Goal: Transaction & Acquisition: Book appointment/travel/reservation

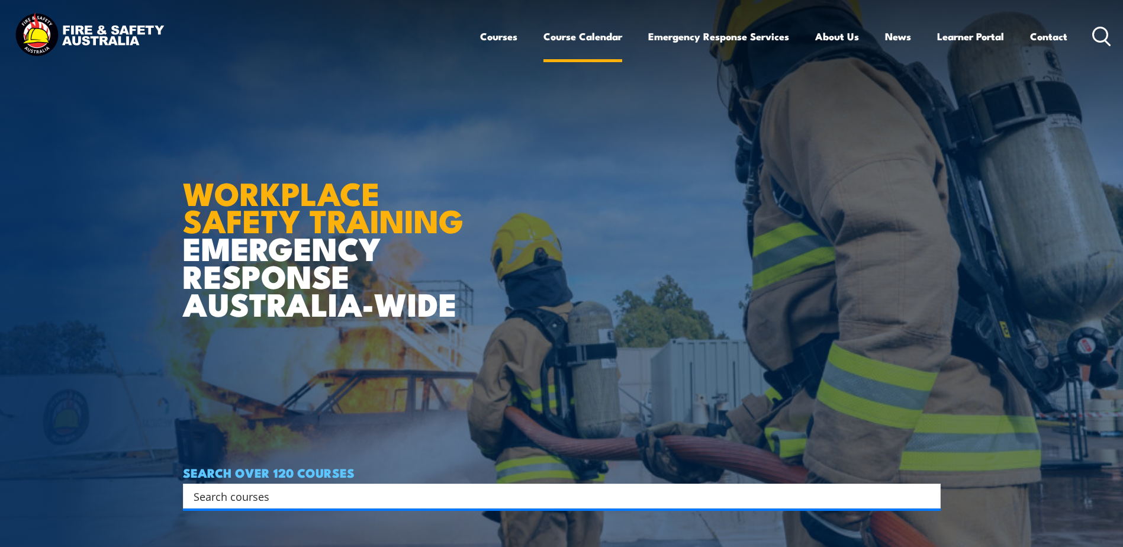
click at [583, 38] on link "Course Calendar" at bounding box center [582, 36] width 79 height 31
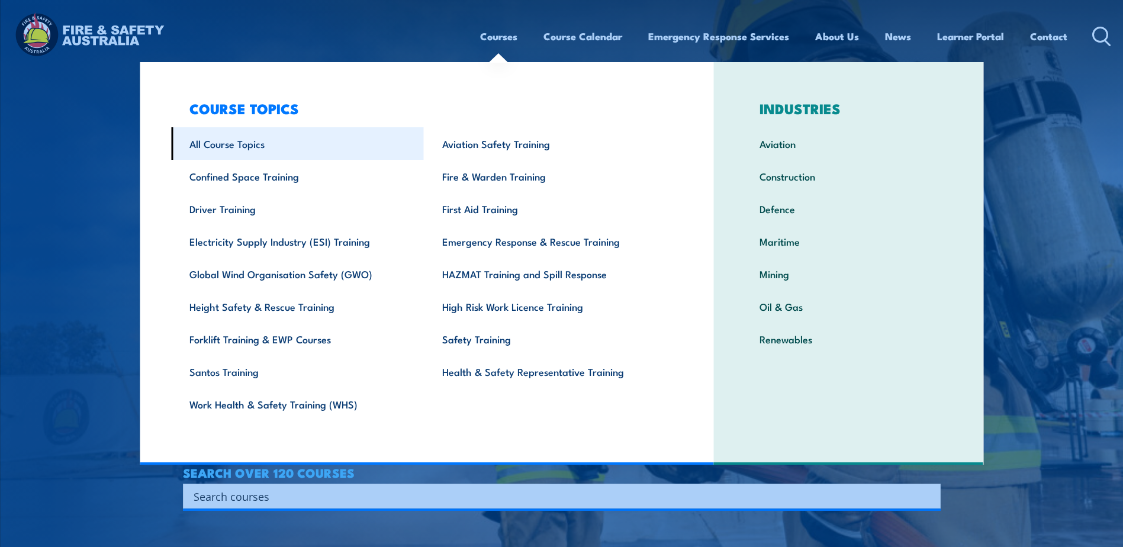
click at [257, 148] on link "All Course Topics" at bounding box center [297, 143] width 253 height 33
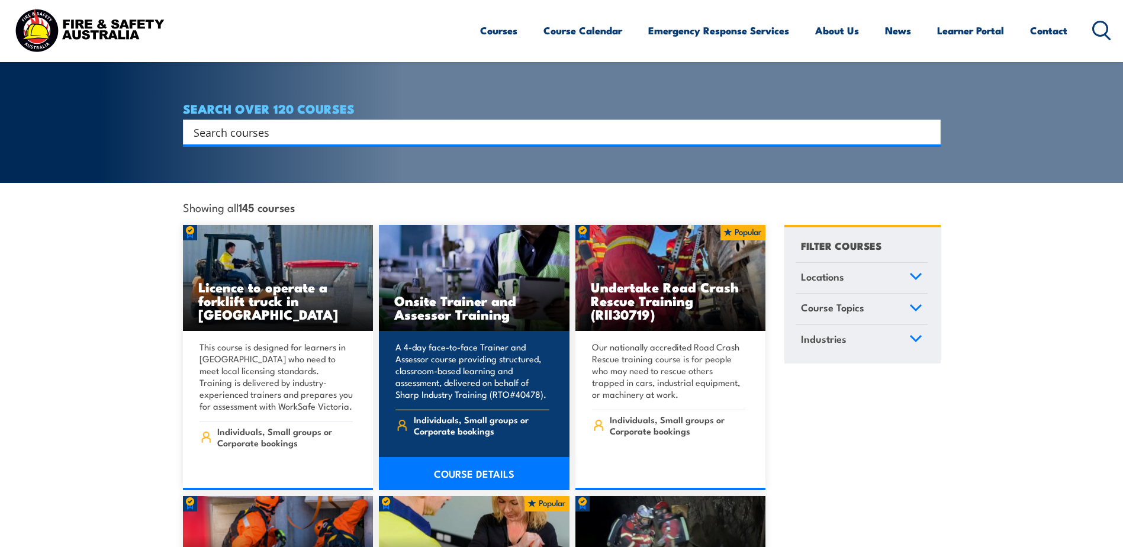
scroll to position [237, 0]
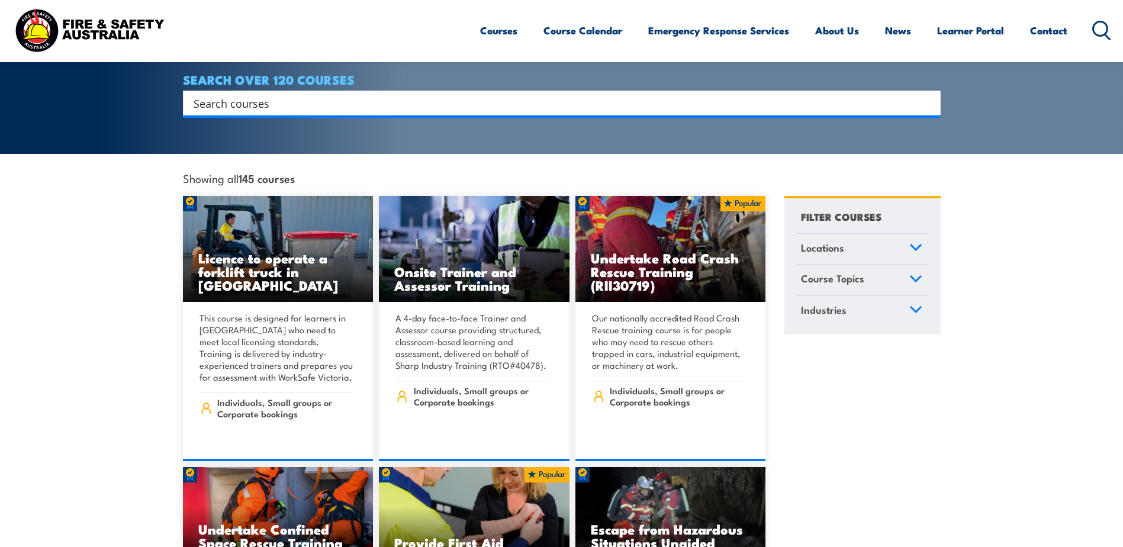
click at [916, 243] on icon at bounding box center [915, 247] width 13 height 8
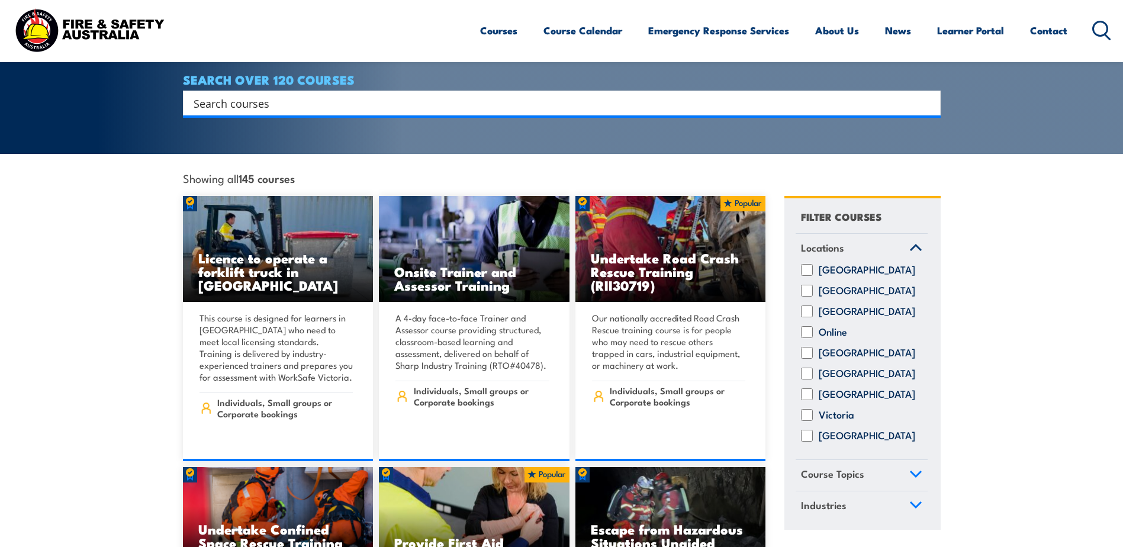
click at [809, 287] on input "[GEOGRAPHIC_DATA]" at bounding box center [807, 291] width 12 height 12
checkbox input "true"
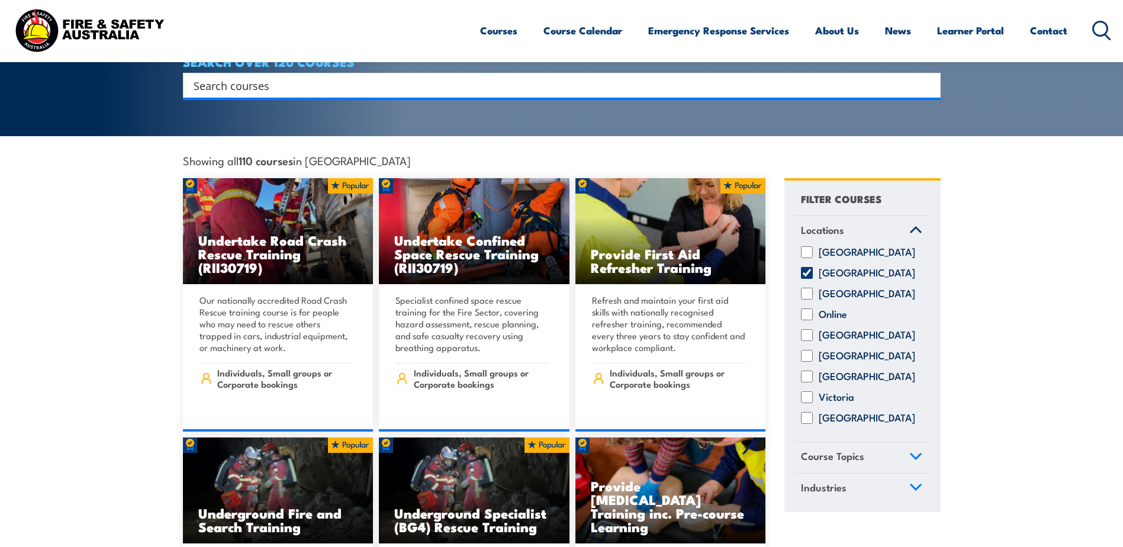
scroll to position [296, 0]
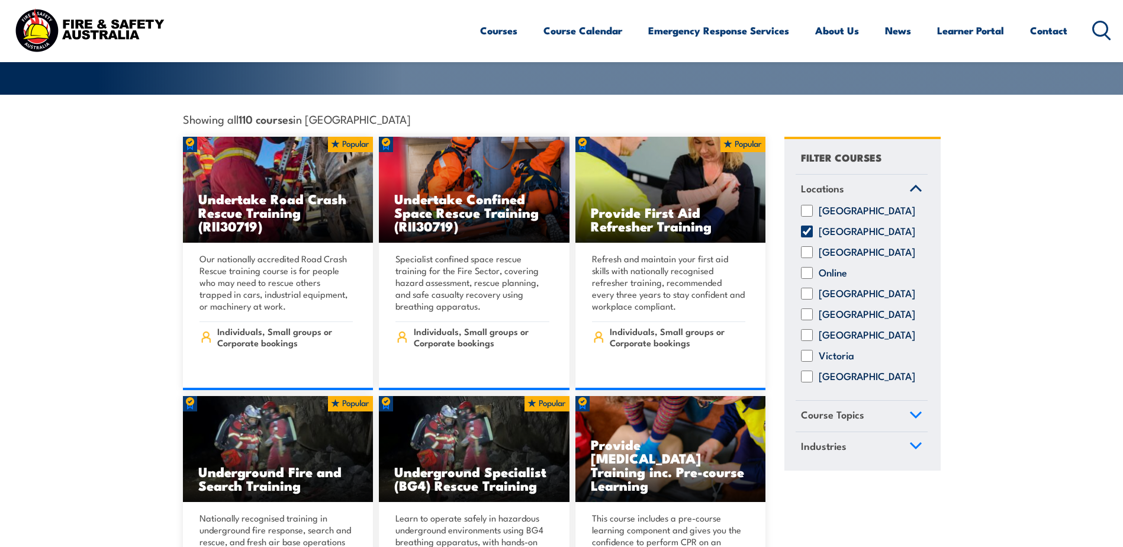
click at [911, 411] on icon at bounding box center [915, 415] width 13 height 8
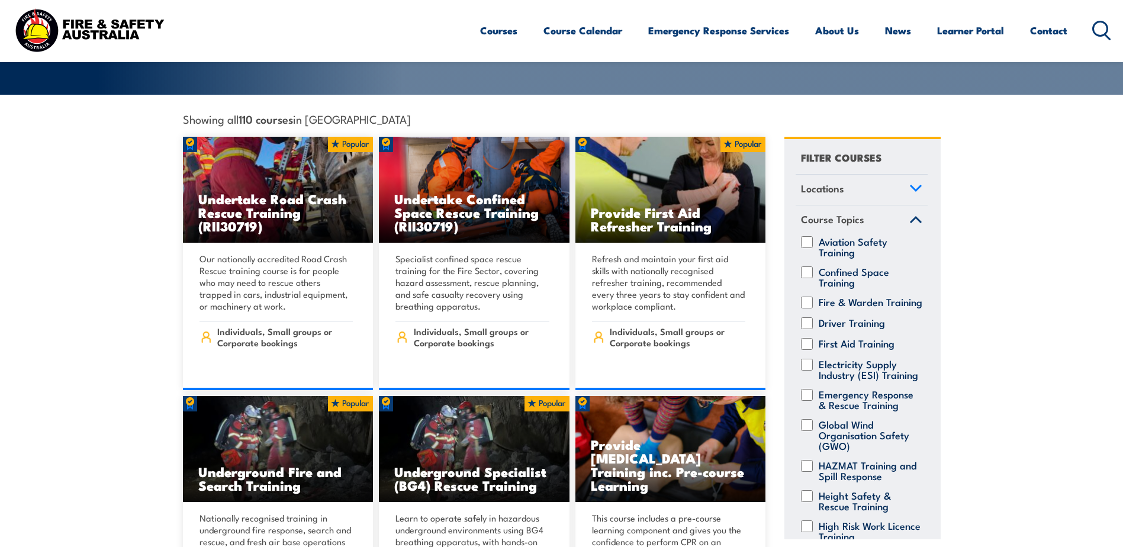
click at [808, 317] on input "Driver Training" at bounding box center [807, 323] width 12 height 12
checkbox input "true"
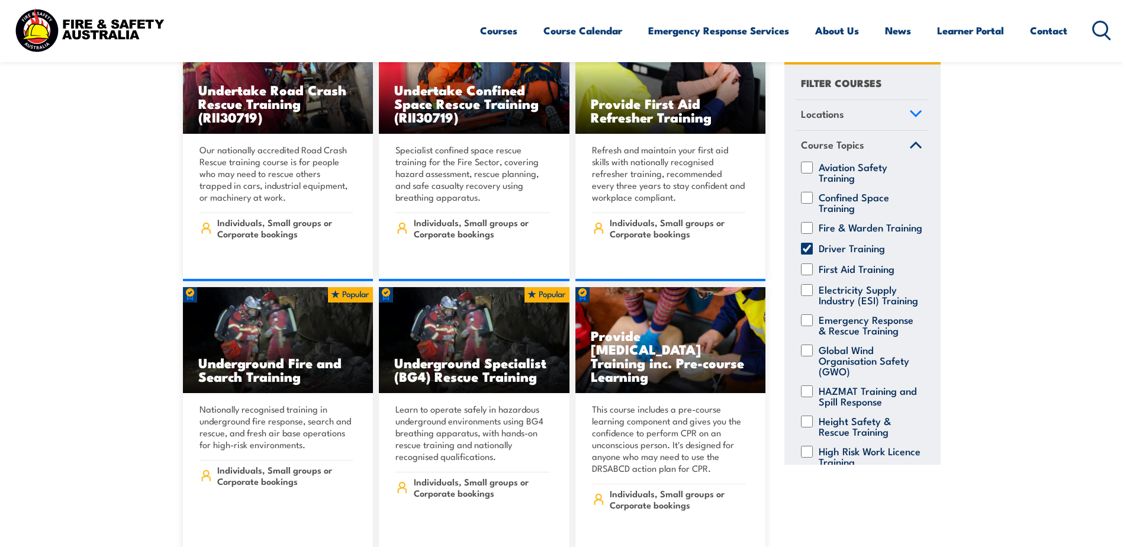
scroll to position [650, 0]
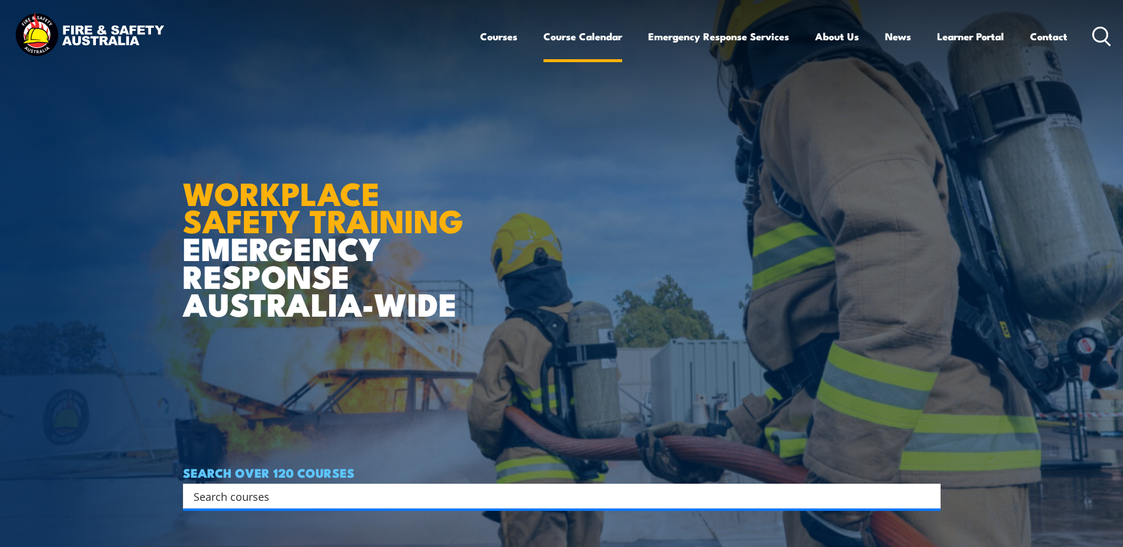
click at [571, 33] on link "Course Calendar" at bounding box center [582, 36] width 79 height 31
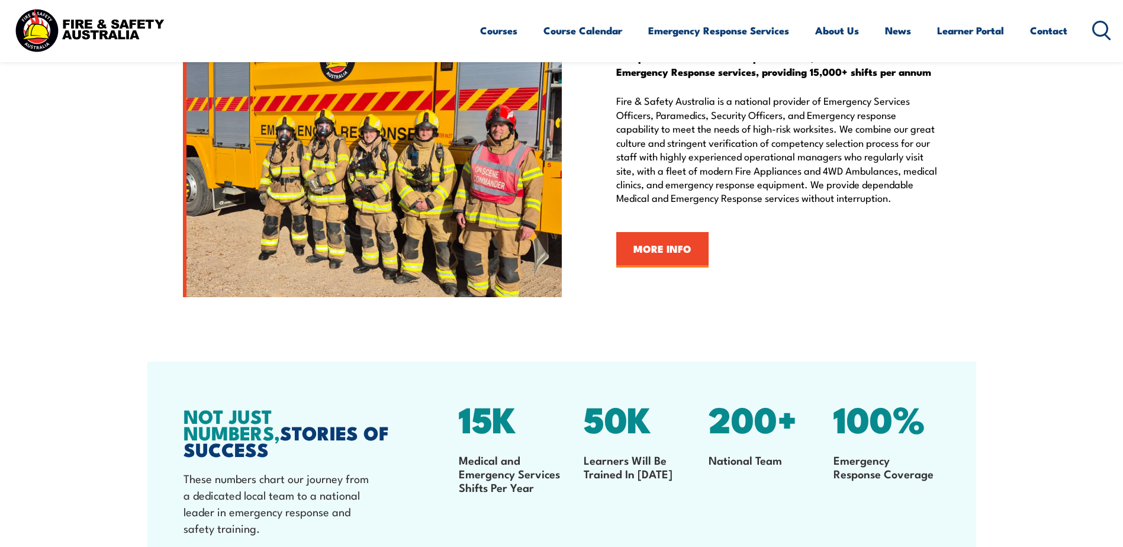
scroll to position [1717, 0]
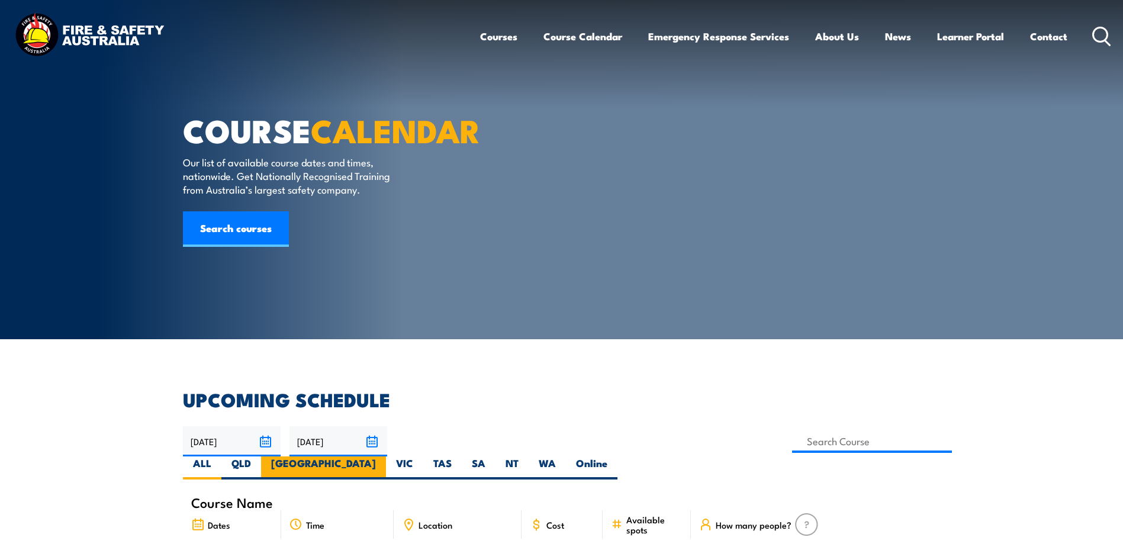
click at [386, 456] on label "NSW" at bounding box center [323, 467] width 125 height 23
click at [384, 456] on input "NSW" at bounding box center [380, 460] width 8 height 8
radio input "true"
click at [369, 442] on input "21/11/2025" at bounding box center [338, 441] width 98 height 30
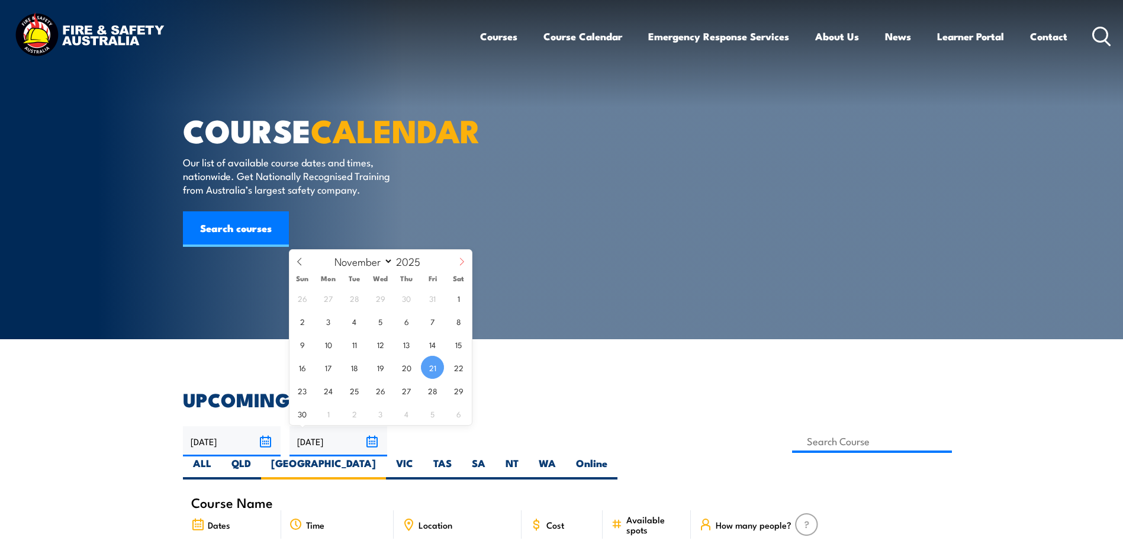
click at [461, 262] on icon at bounding box center [462, 262] width 8 height 8
select select "11"
click at [378, 393] on span "31" at bounding box center [380, 390] width 23 height 23
type input "31/12/2025"
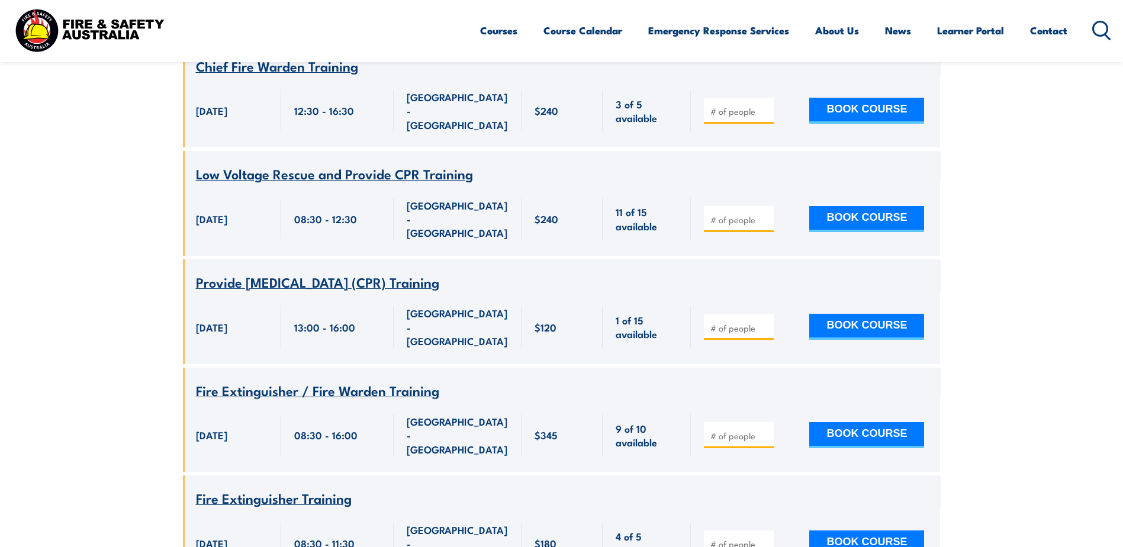
scroll to position [2427, 0]
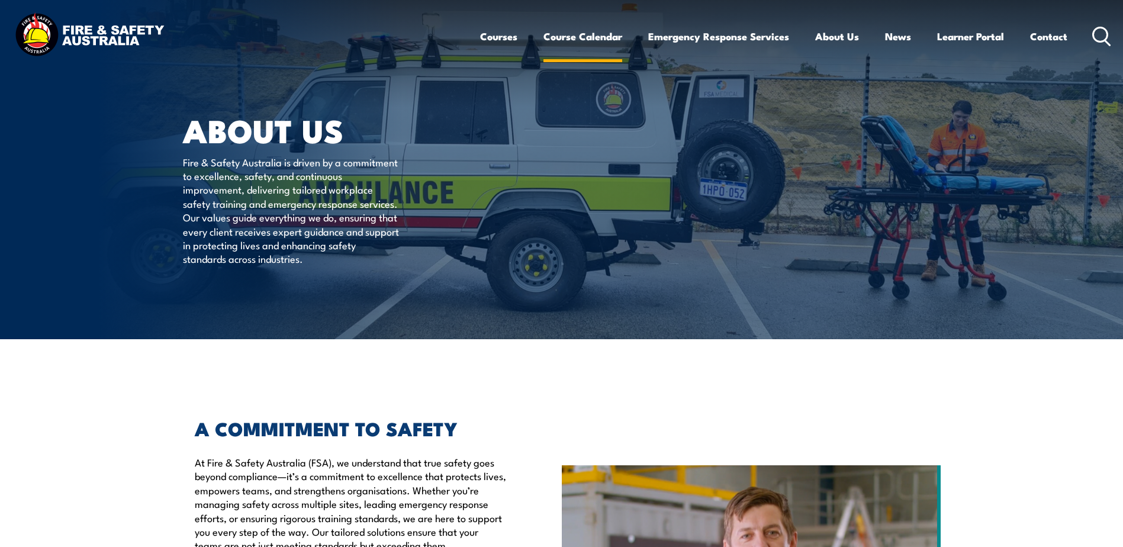
click at [561, 40] on link "Course Calendar" at bounding box center [582, 36] width 79 height 31
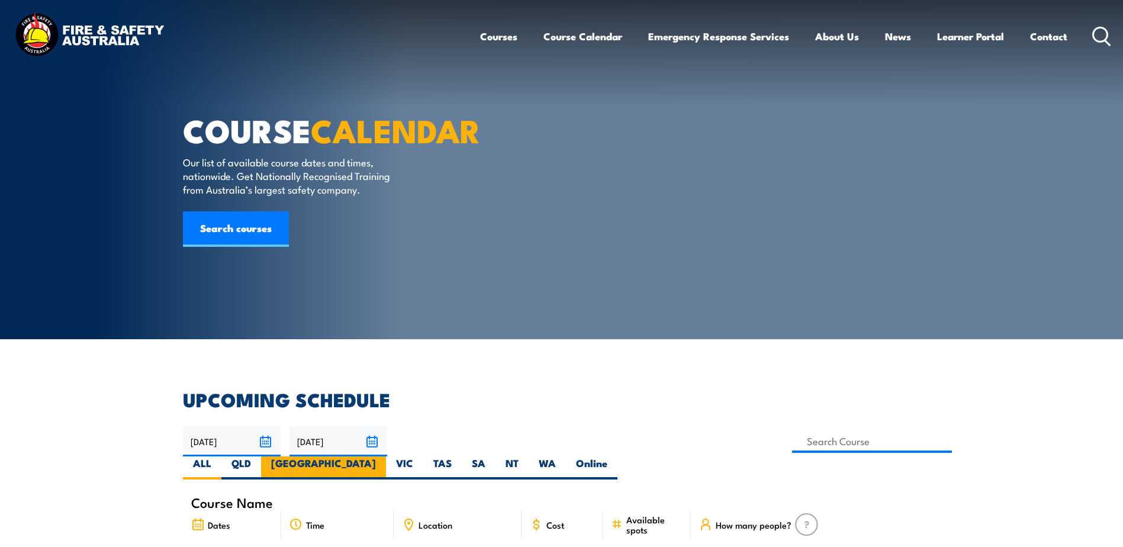
click at [386, 456] on label "[GEOGRAPHIC_DATA]" at bounding box center [323, 467] width 125 height 23
click at [384, 456] on input "[GEOGRAPHIC_DATA]" at bounding box center [380, 460] width 8 height 8
radio input "true"
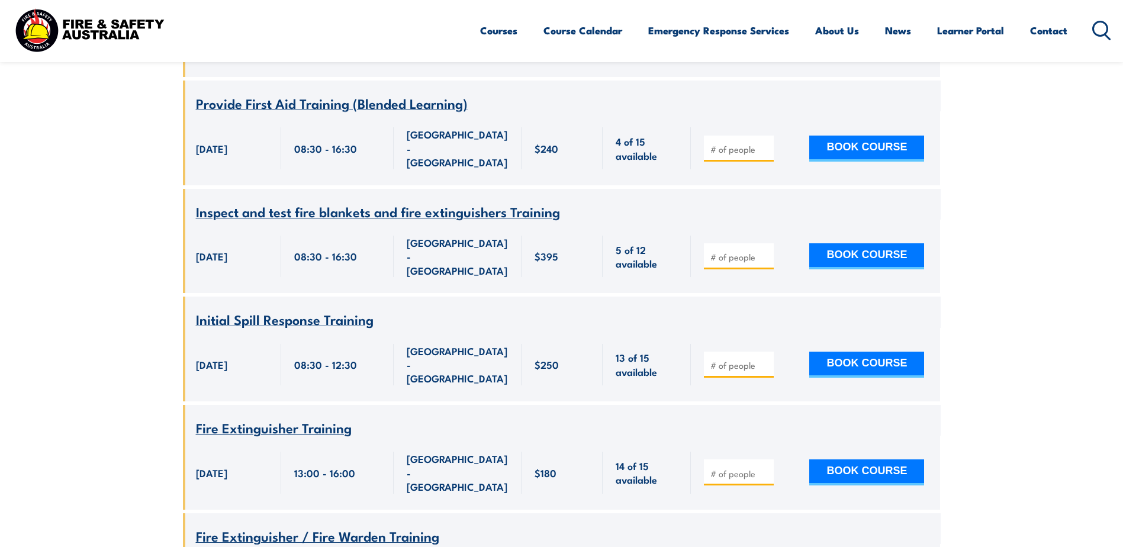
scroll to position [1220, 0]
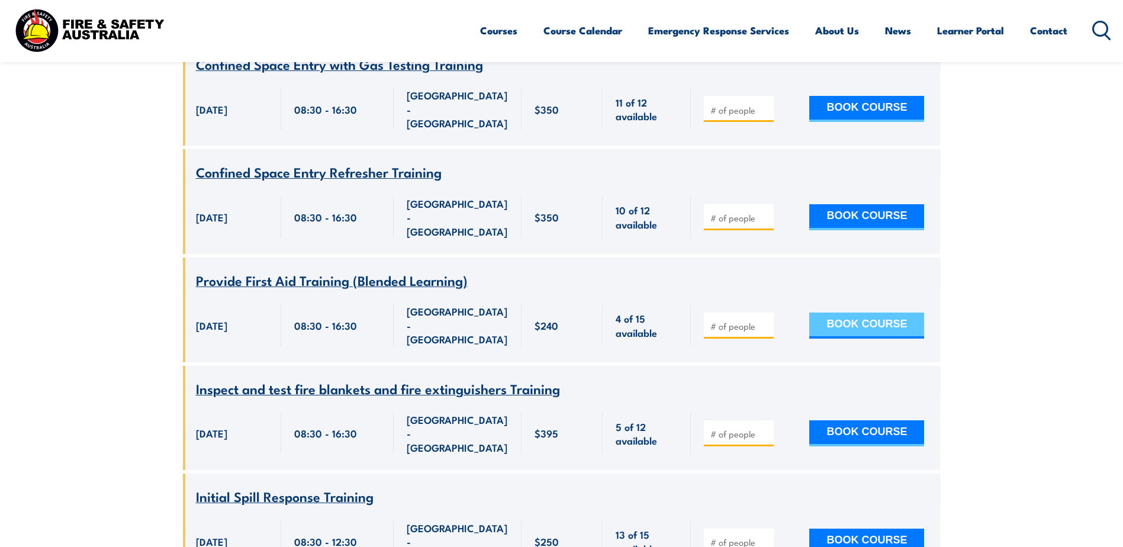
click at [871, 313] on button "BOOK COURSE" at bounding box center [866, 326] width 115 height 26
type input "2"
click at [860, 313] on button "BOOK COURSE" at bounding box center [866, 326] width 115 height 26
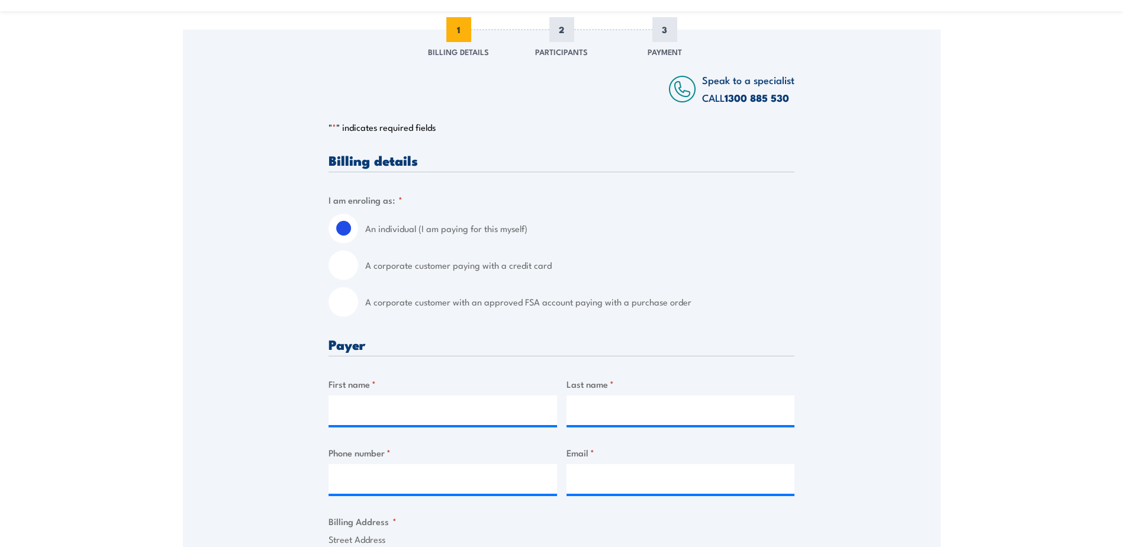
scroll to position [178, 0]
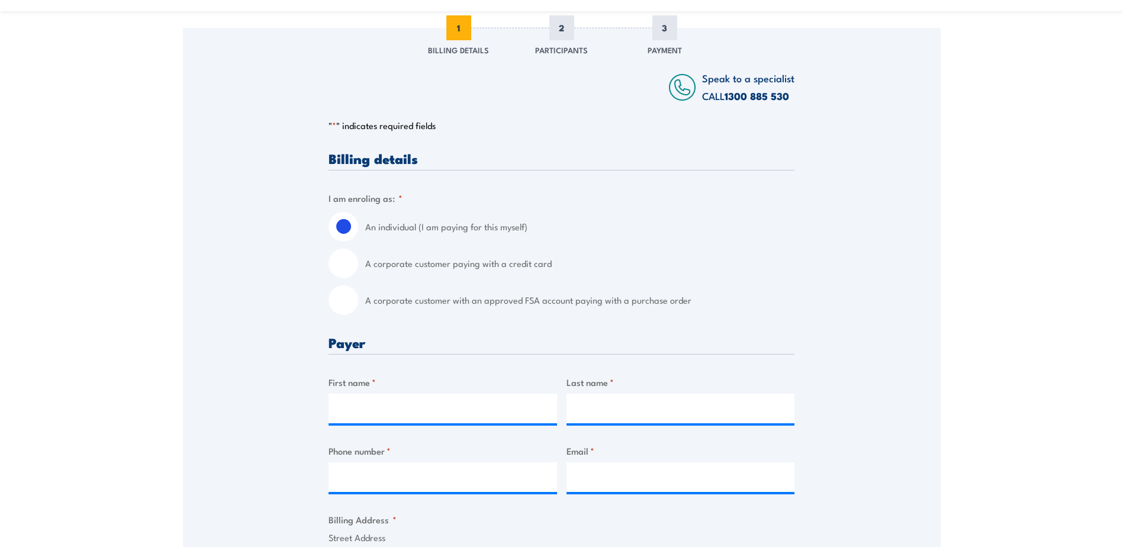
click at [340, 300] on input "A corporate customer with an approved FSA account paying with a purchase order" at bounding box center [344, 300] width 30 height 30
radio input "true"
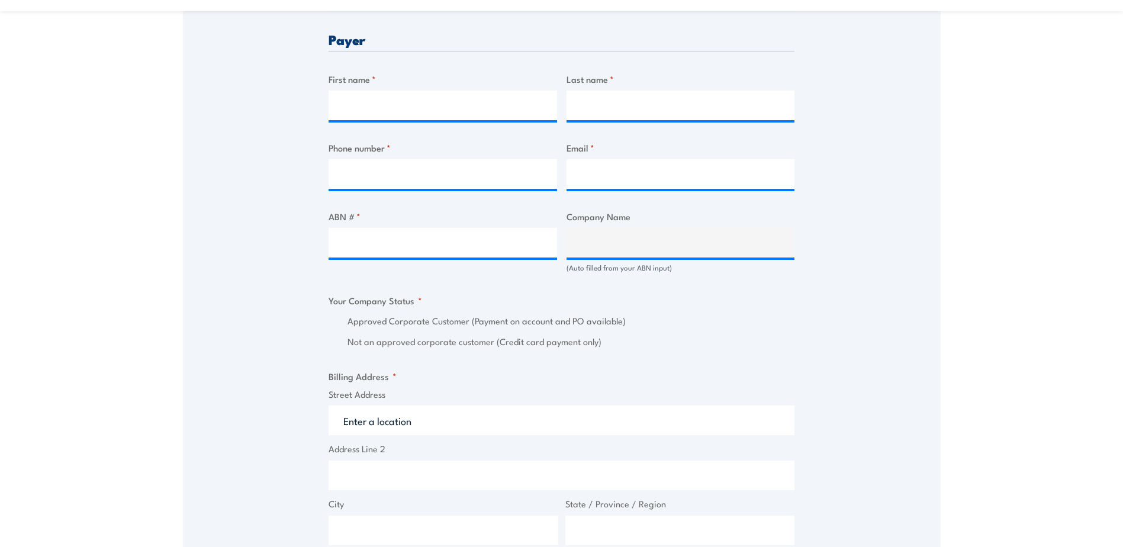
scroll to position [592, 0]
click at [346, 105] on input "First name *" at bounding box center [443, 107] width 229 height 30
type input "[PERSON_NAME]"
type input "0468566947"
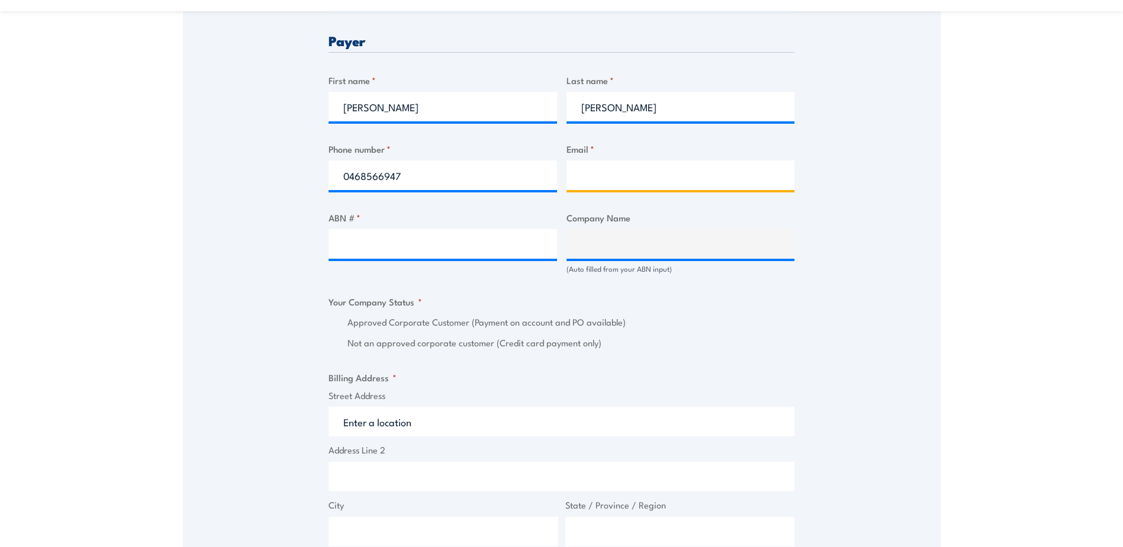
type input "[PERSON_NAME][EMAIL_ADDRESS][PERSON_NAME][DOMAIN_NAME]"
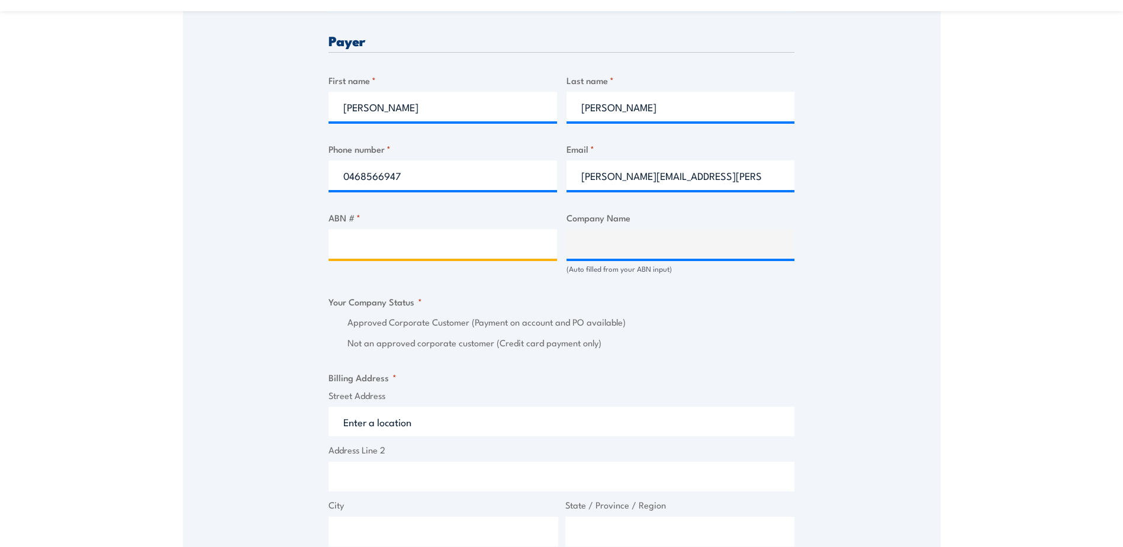
click at [372, 243] on input "ABN # *" at bounding box center [443, 244] width 229 height 30
type input "75 000 410 211"
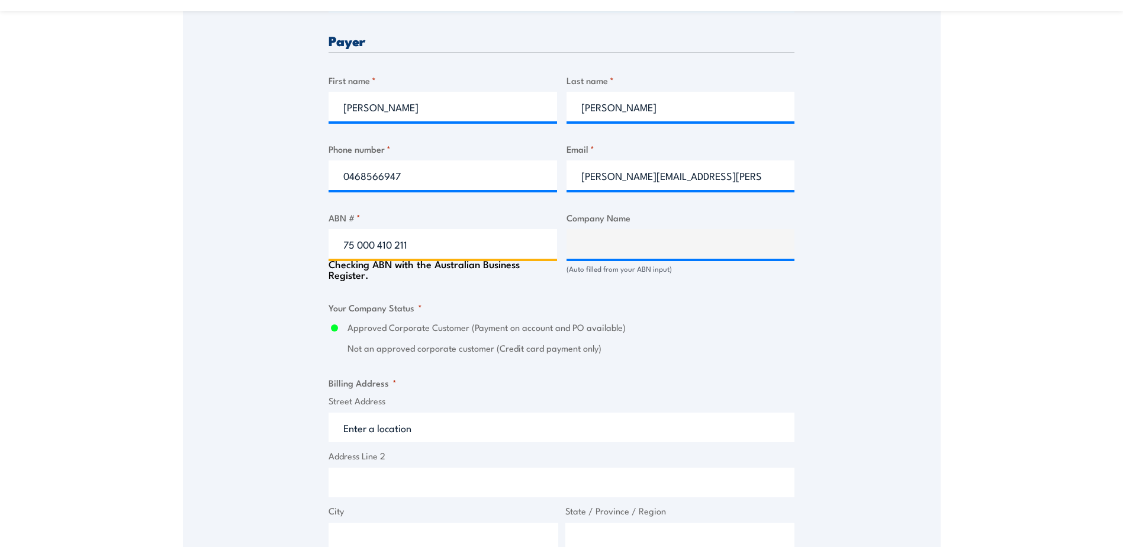
type input "SCHENKER AUSTRALIA PTY LTD"
radio input "true"
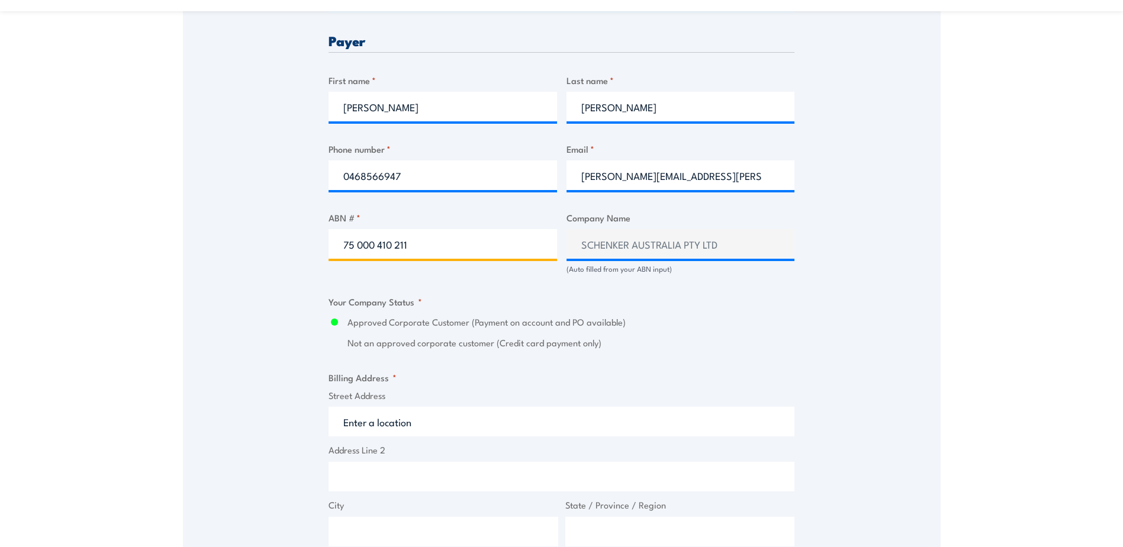
type input "75 000 410 211"
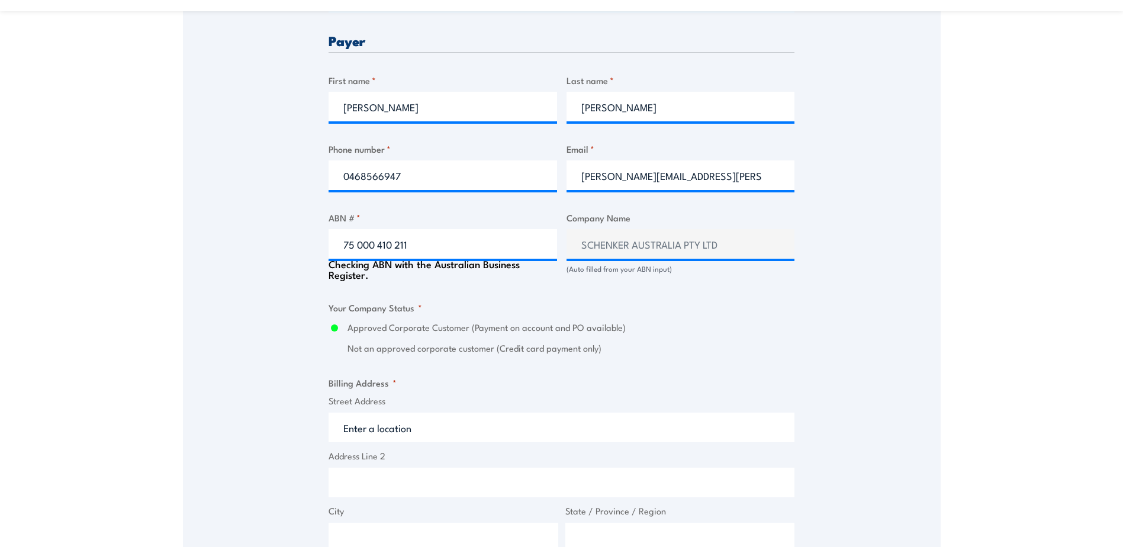
click at [845, 344] on div "Speak to a specialist CALL [PHONE_NUMBER] CALL [PHONE_NUMBER] " * " indicates r…" at bounding box center [562, 299] width 758 height 1373
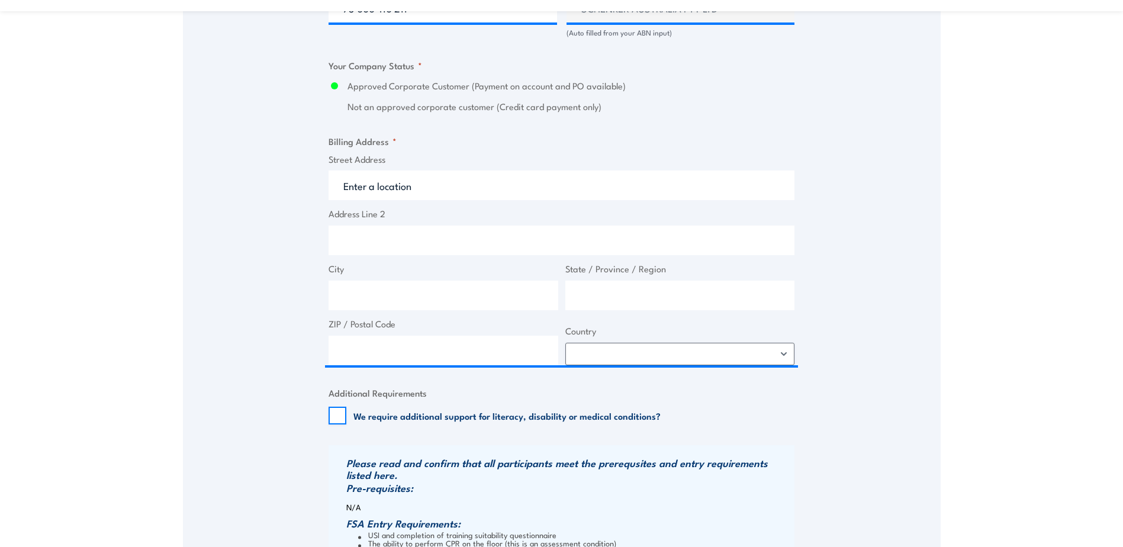
scroll to position [829, 0]
drag, startPoint x: 413, startPoint y: 184, endPoint x: 355, endPoint y: 191, distance: 58.5
click at [355, 191] on input "Street Address" at bounding box center [562, 185] width 466 height 30
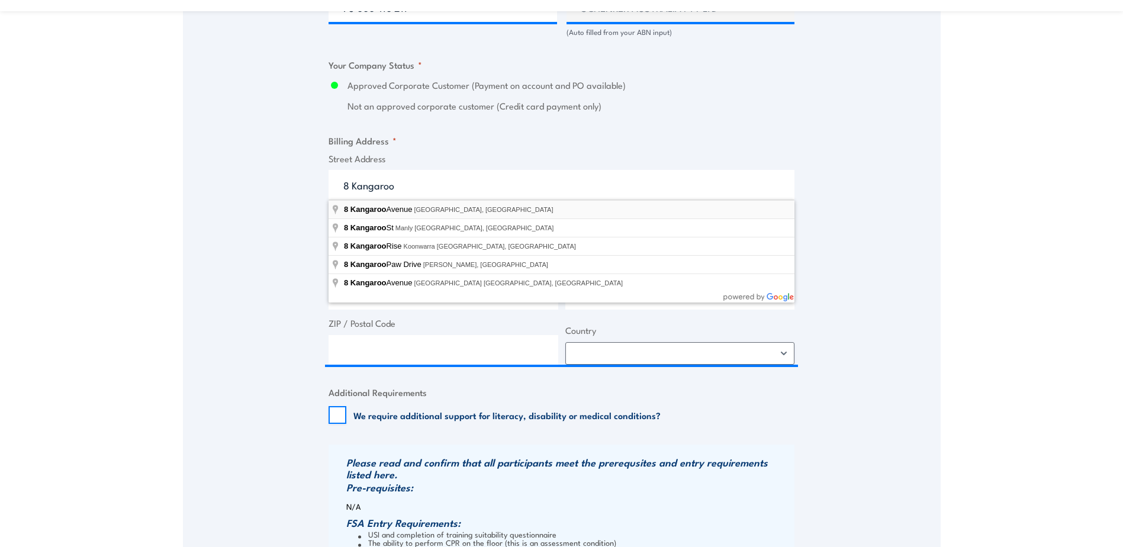
type input "[STREET_ADDRESS]"
type input "[GEOGRAPHIC_DATA]"
type input "2766"
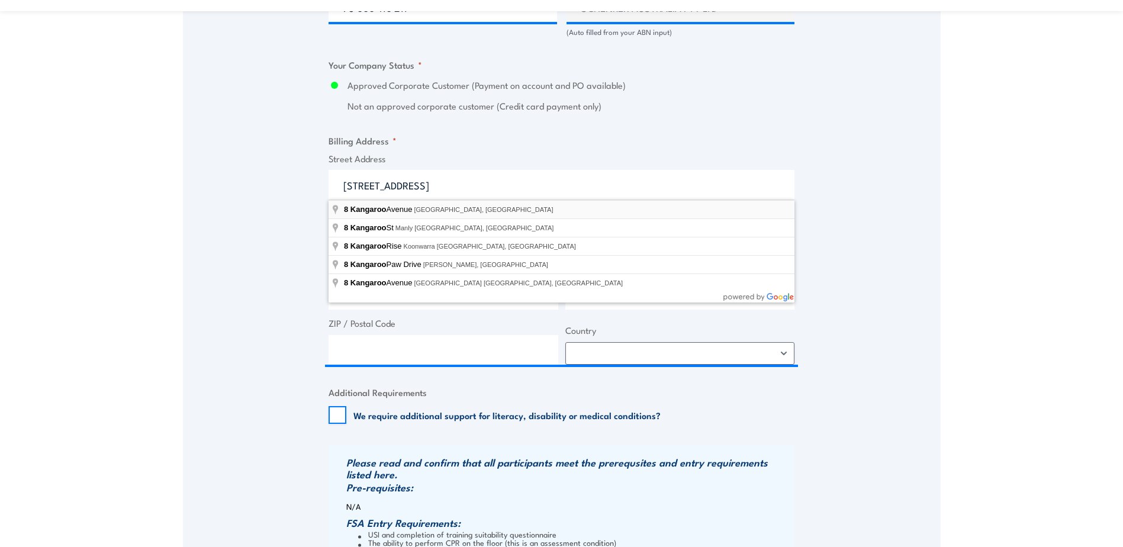
select select "[GEOGRAPHIC_DATA]"
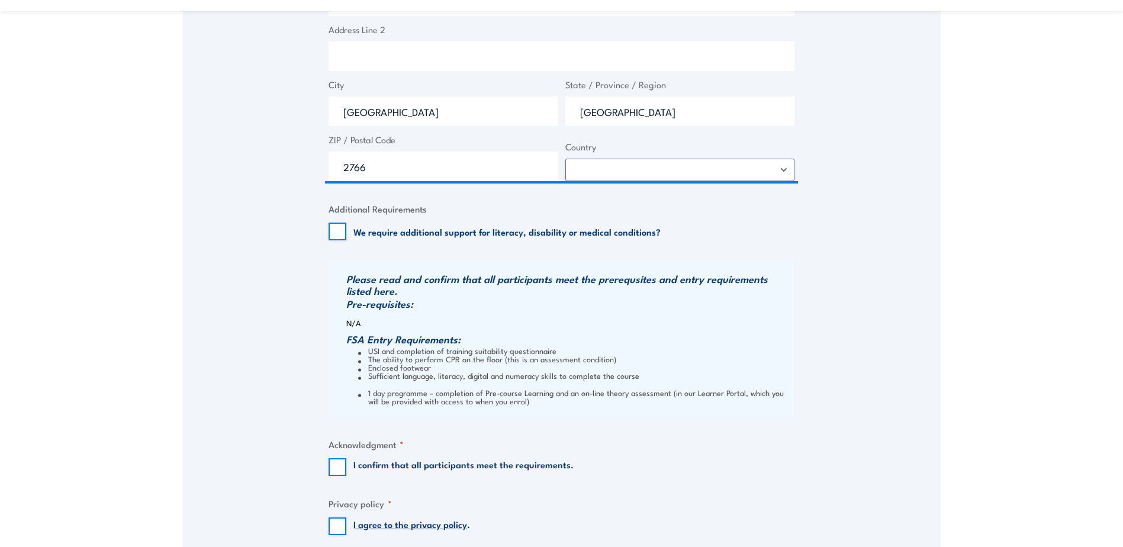
scroll to position [1066, 0]
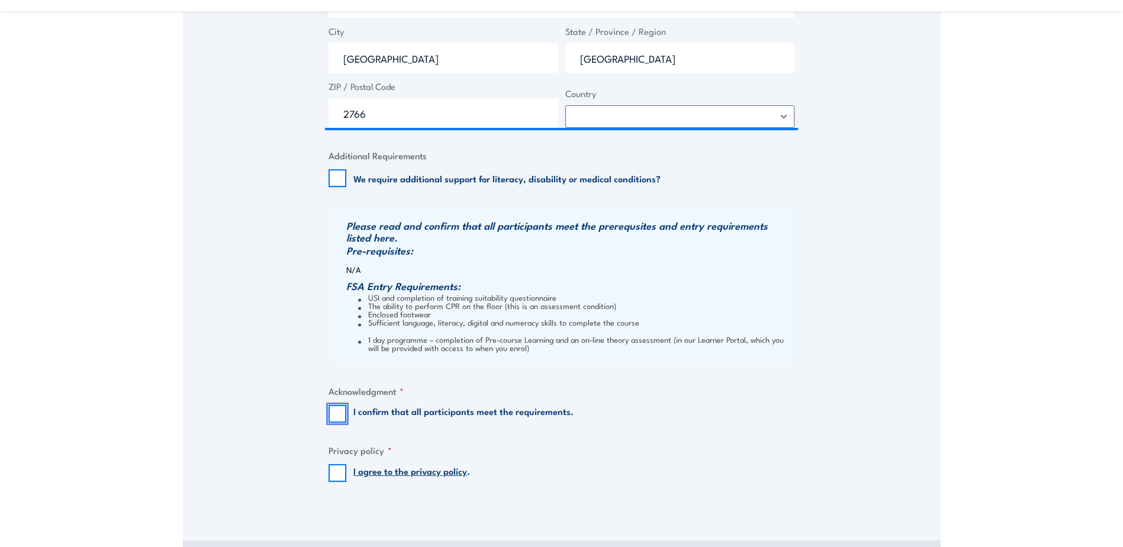
click at [333, 408] on input "I confirm that all participants meet the requirements." at bounding box center [338, 414] width 18 height 18
checkbox input "true"
click at [333, 475] on input "I agree to the privacy policy ." at bounding box center [338, 473] width 18 height 18
checkbox input "true"
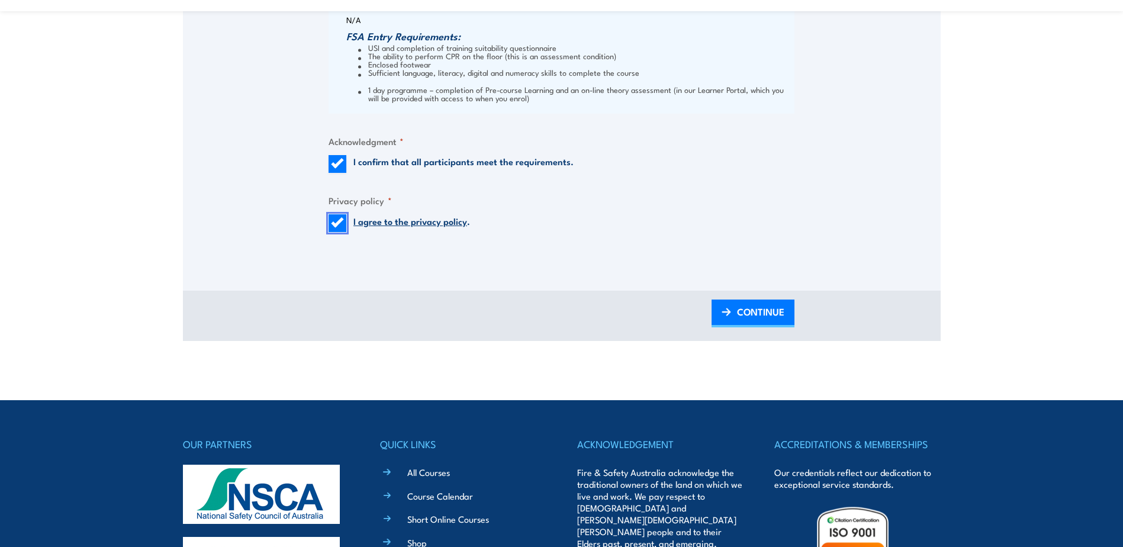
scroll to position [1362, 0]
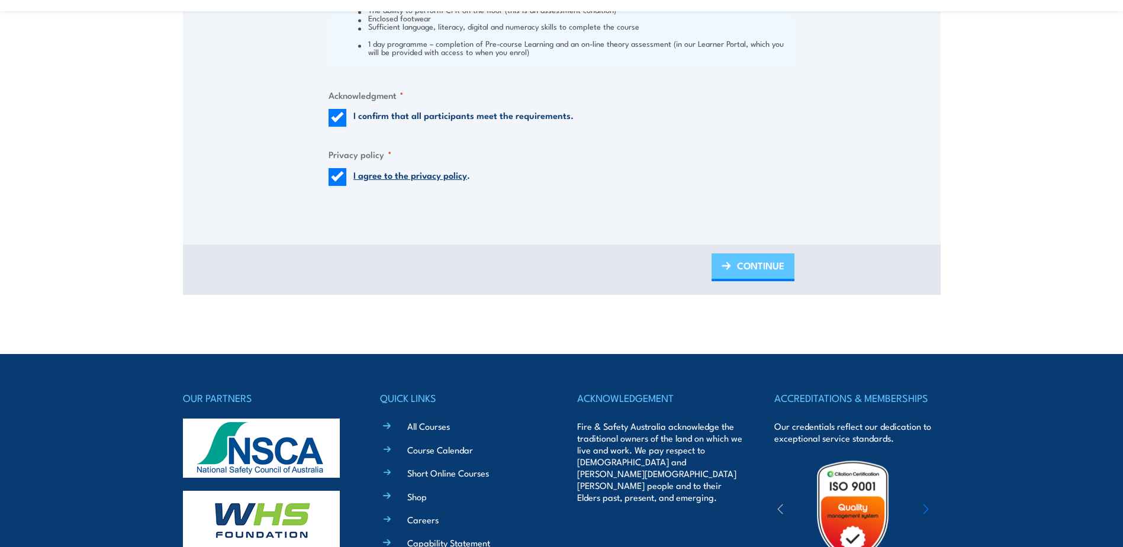
click at [771, 260] on span "CONTINUE" at bounding box center [760, 265] width 47 height 31
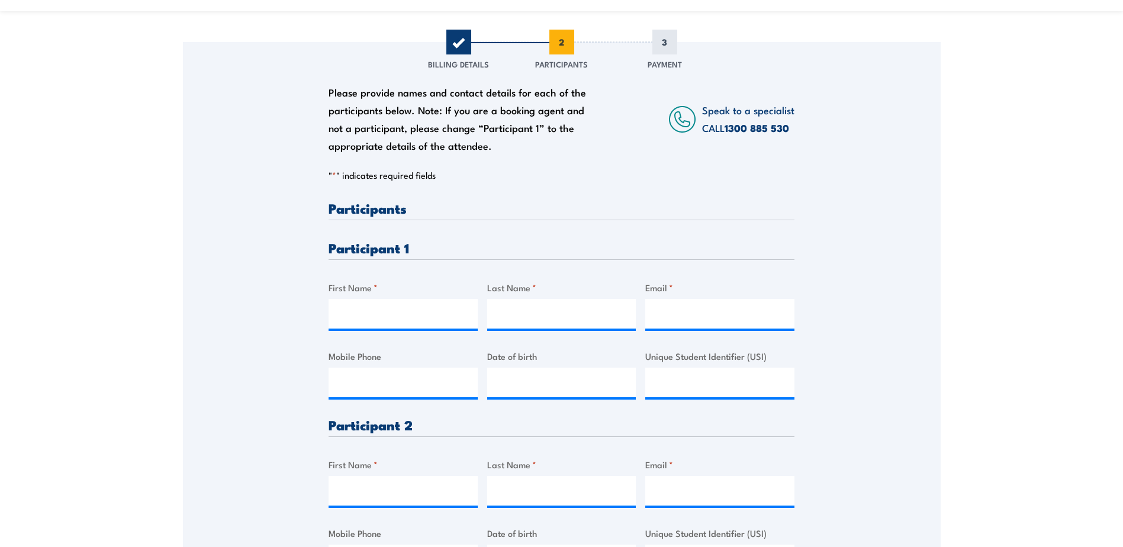
scroll to position [0, 0]
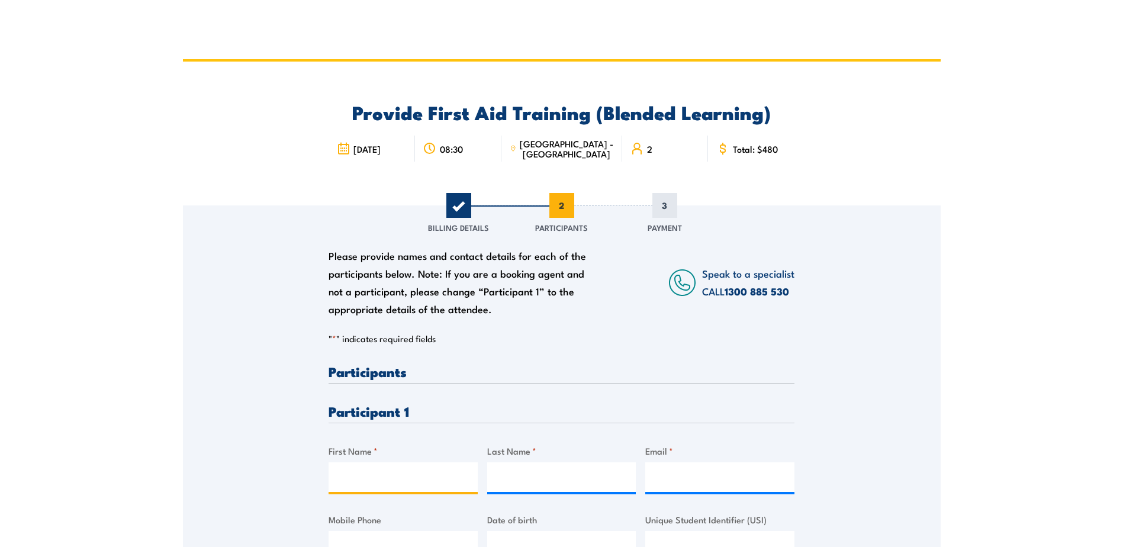
click at [360, 468] on input "First Name *" at bounding box center [403, 477] width 149 height 30
click at [841, 369] on div "Please provide names and contact details for each of the participants below. No…" at bounding box center [562, 484] width 758 height 558
click at [350, 474] on input "First Name *" at bounding box center [403, 477] width 149 height 30
type input "[PERSON_NAME]"
click at [498, 478] on input "Last Name *" at bounding box center [561, 477] width 149 height 30
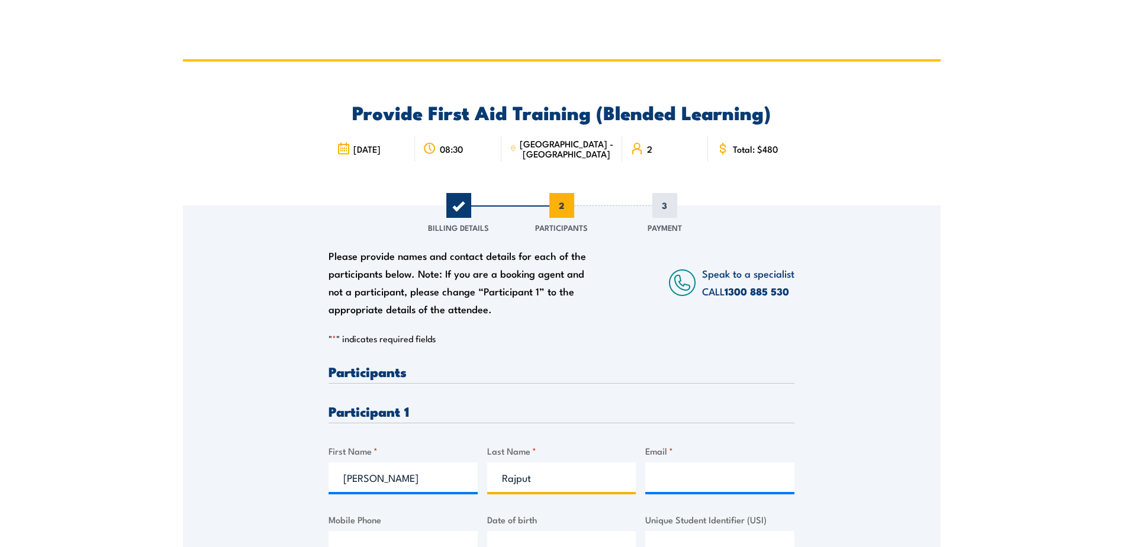
type input "Rajput"
click at [674, 472] on input "Email *" at bounding box center [719, 477] width 149 height 30
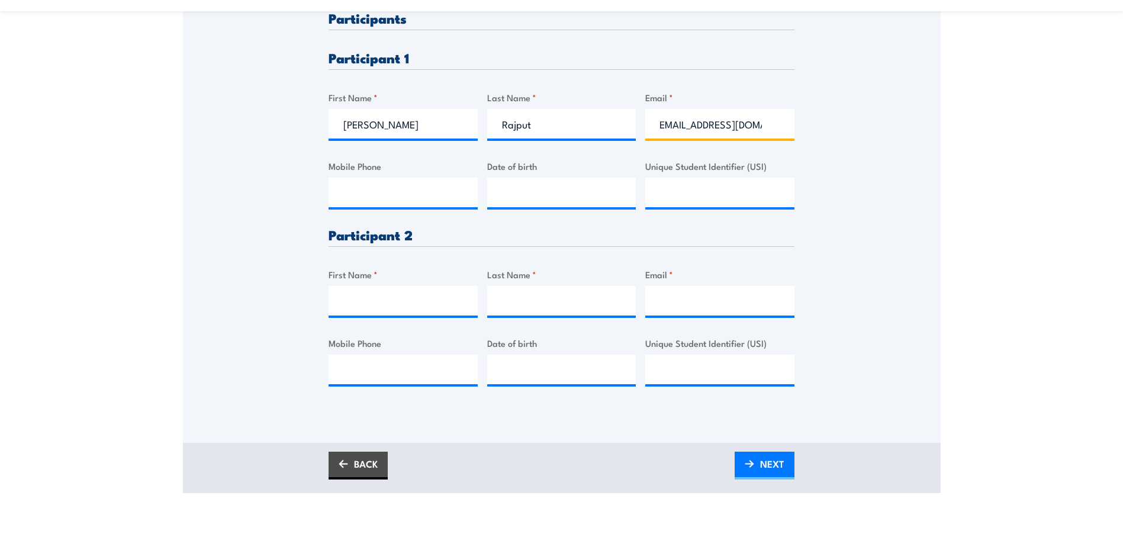
scroll to position [355, 0]
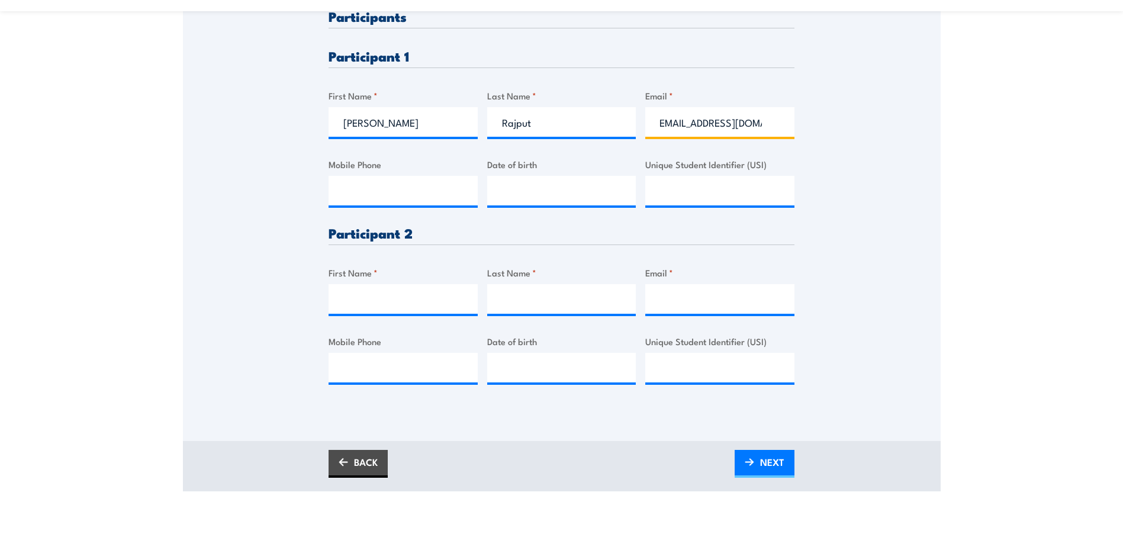
type input "[EMAIL_ADDRESS][DOMAIN_NAME]"
click at [361, 189] on input "Mobile Phone" at bounding box center [403, 191] width 149 height 30
type input "0466 897 576"
type input "__/__/____"
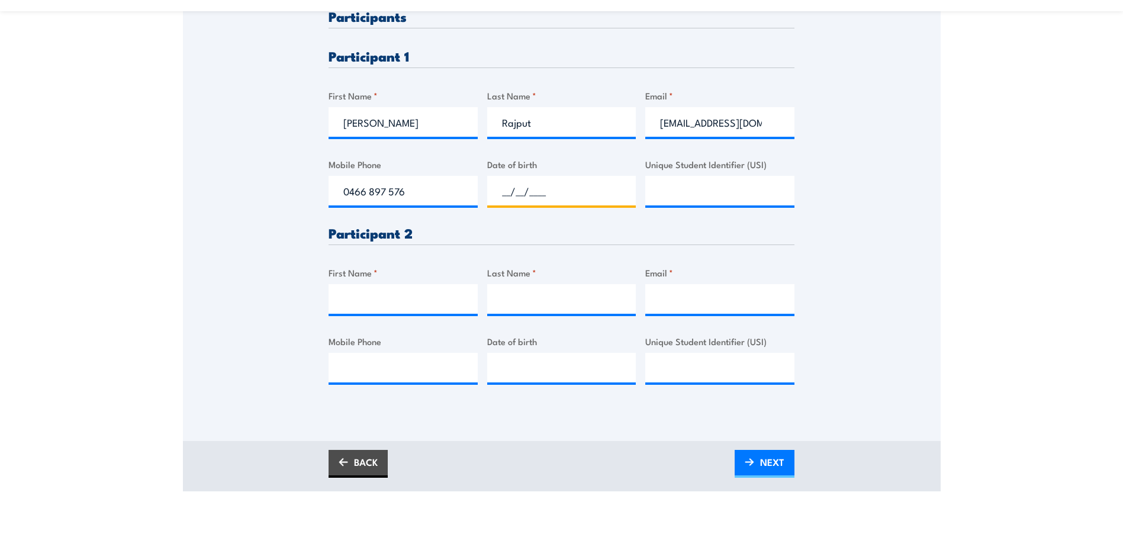
click at [500, 186] on input "__/__/____" at bounding box center [561, 191] width 149 height 30
click at [668, 194] on input "Unique Student Identifier (USI)" at bounding box center [719, 191] width 149 height 30
type input "4ULUAP3FAZ"
click at [392, 303] on input "First Name *" at bounding box center [403, 299] width 149 height 30
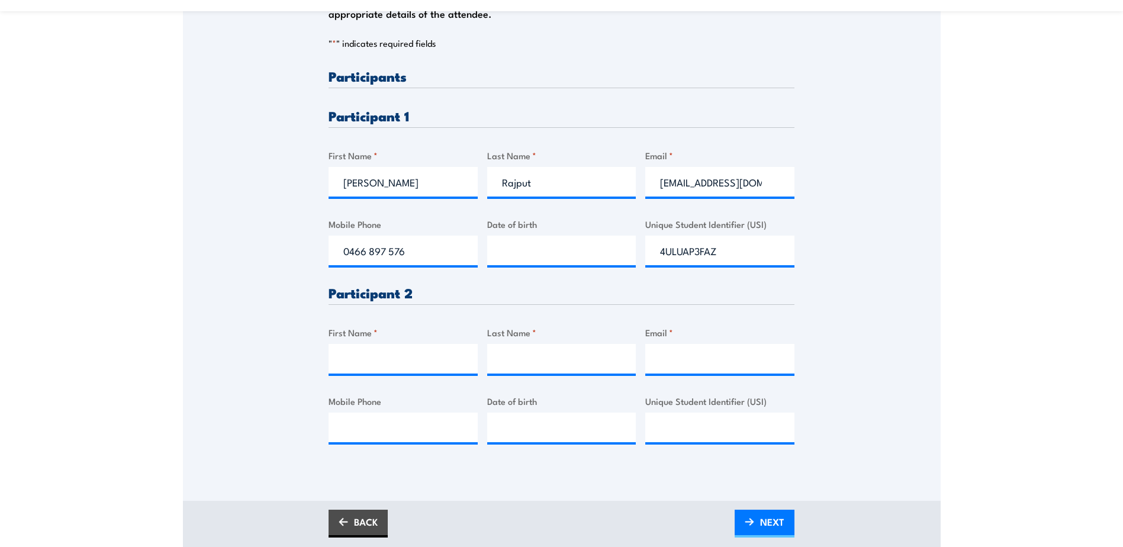
scroll to position [296, 0]
click at [360, 363] on input "First Name *" at bounding box center [403, 358] width 149 height 30
type input "[PERSON_NAME]"
click at [514, 361] on input "Last Name *" at bounding box center [561, 358] width 149 height 30
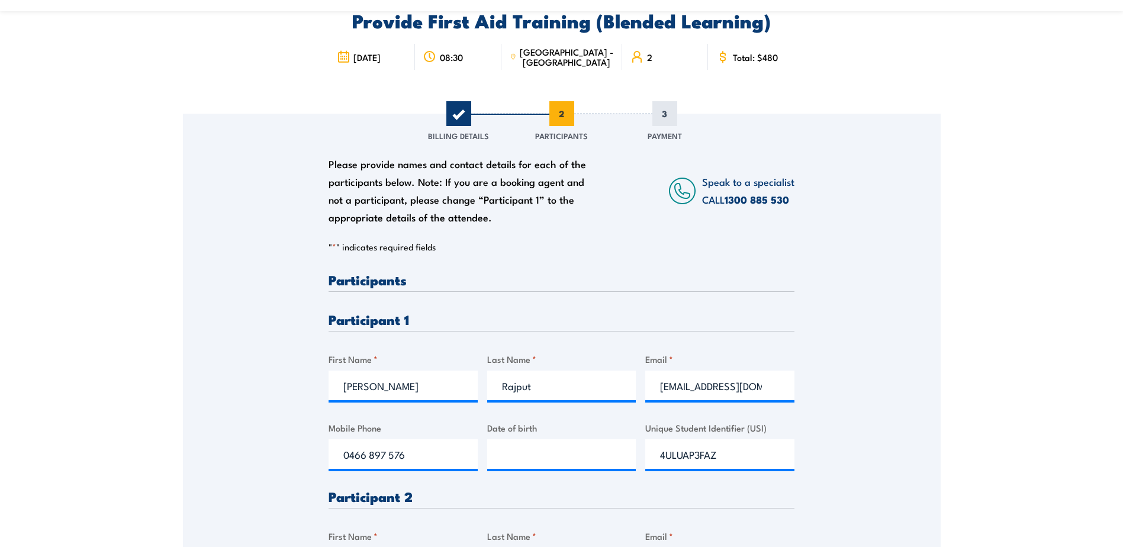
scroll to position [0, 0]
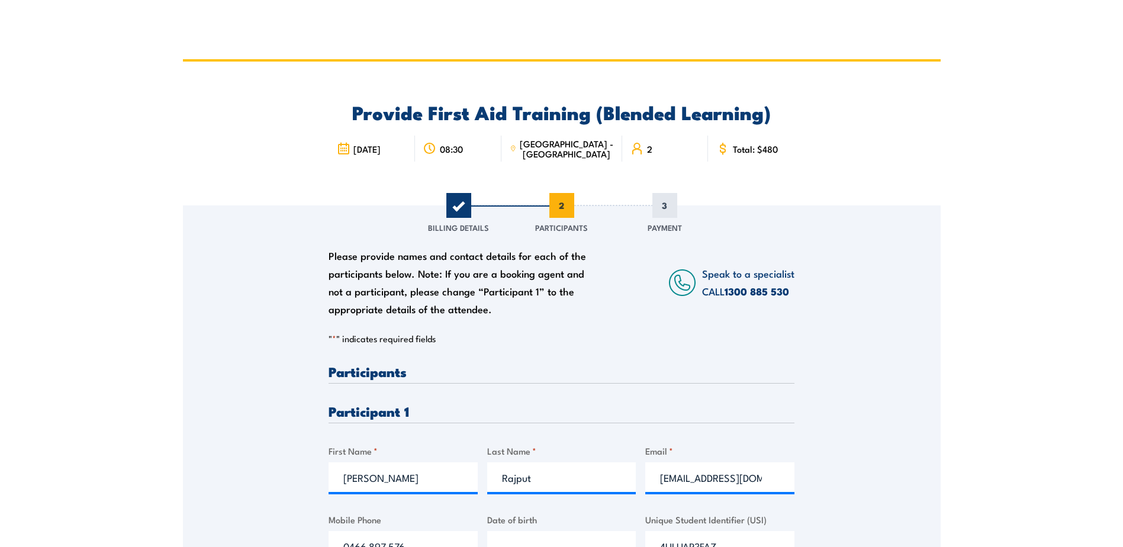
type input "Stanic"
drag, startPoint x: 102, startPoint y: 129, endPoint x: 119, endPoint y: 93, distance: 40.0
click at [102, 129] on section "Provide First Aid Training (Blended Learning) 08:30" at bounding box center [561, 452] width 1123 height 787
